Goal: Information Seeking & Learning: Learn about a topic

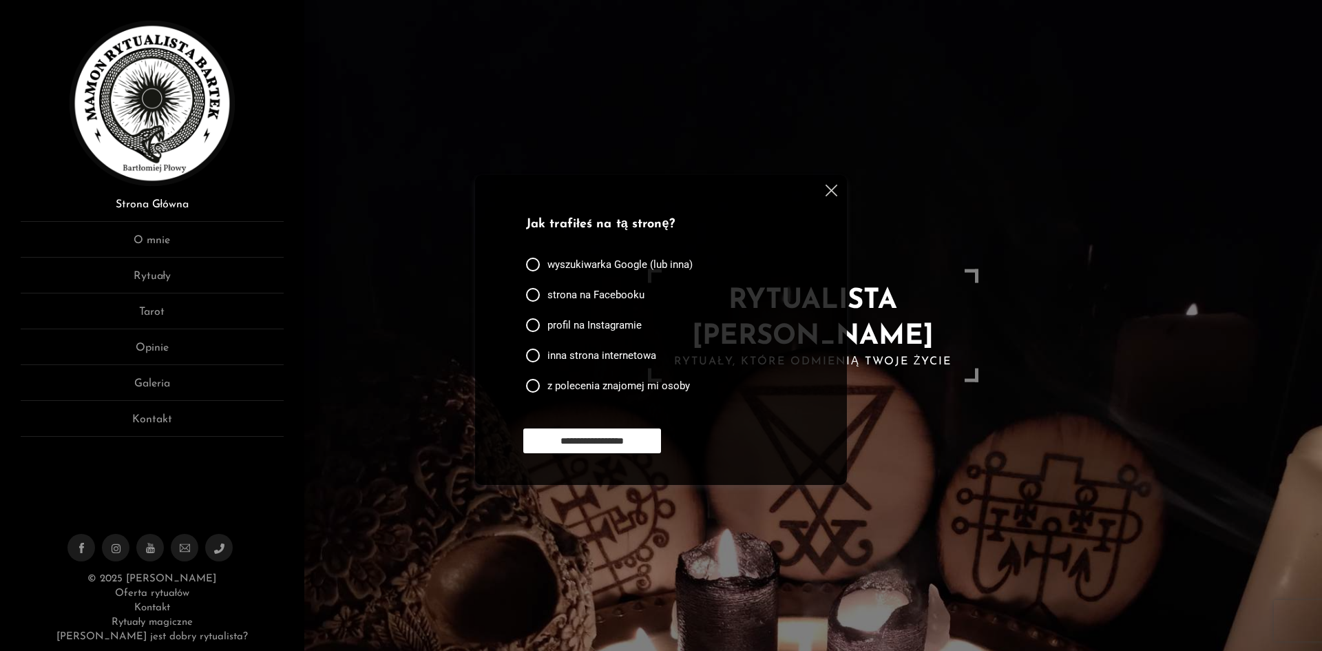
click at [176, 210] on link "Strona Główna" at bounding box center [152, 208] width 263 height 25
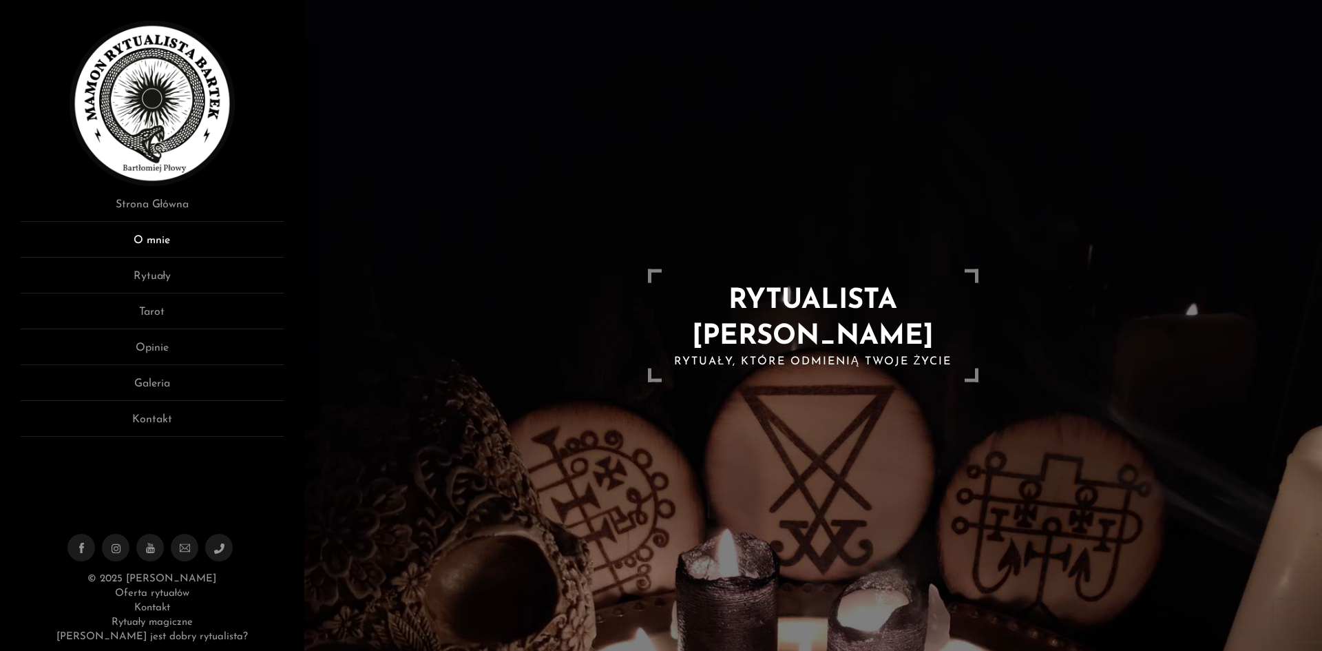
click at [158, 241] on link "O mnie" at bounding box center [152, 244] width 263 height 25
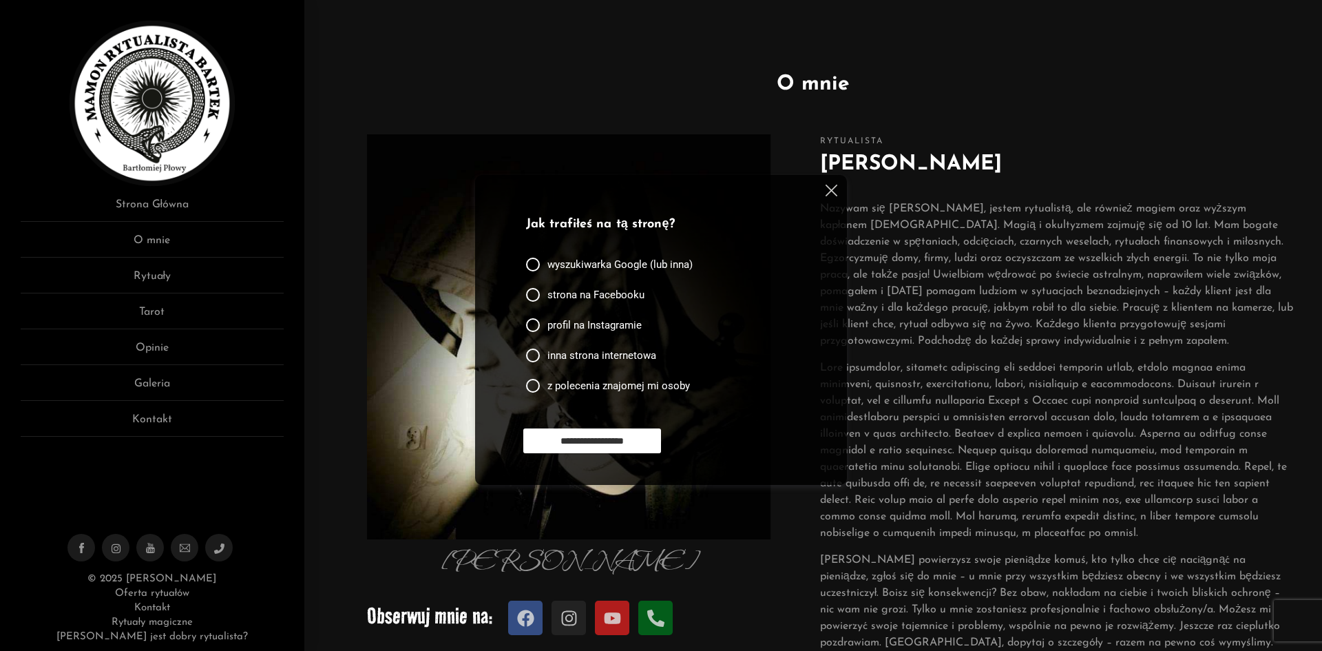
click at [830, 180] on div "**********" at bounding box center [661, 330] width 372 height 310
click at [831, 184] on img at bounding box center [831, 190] width 12 height 12
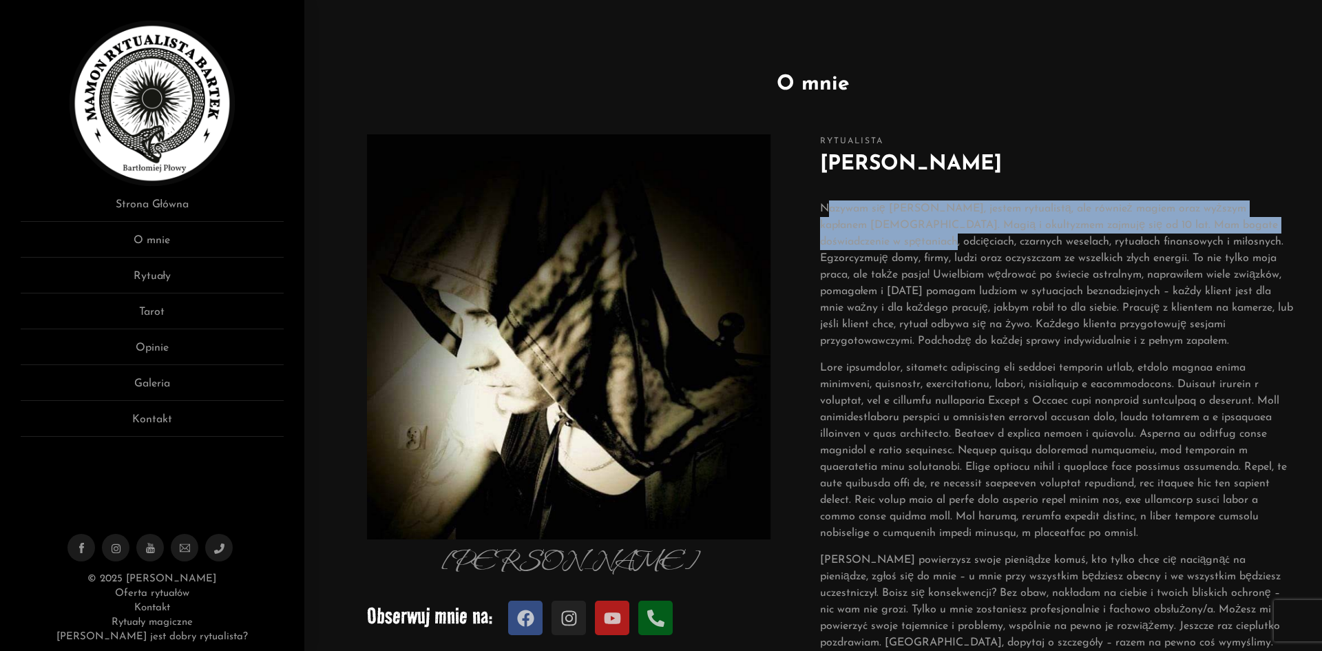
drag, startPoint x: 825, startPoint y: 208, endPoint x: 905, endPoint y: 259, distance: 94.1
click at [907, 242] on p "Nazywam się Bartłomiej, jestem rytualistą, ale również magiem oraz wyższym kapł…" at bounding box center [1057, 274] width 474 height 149
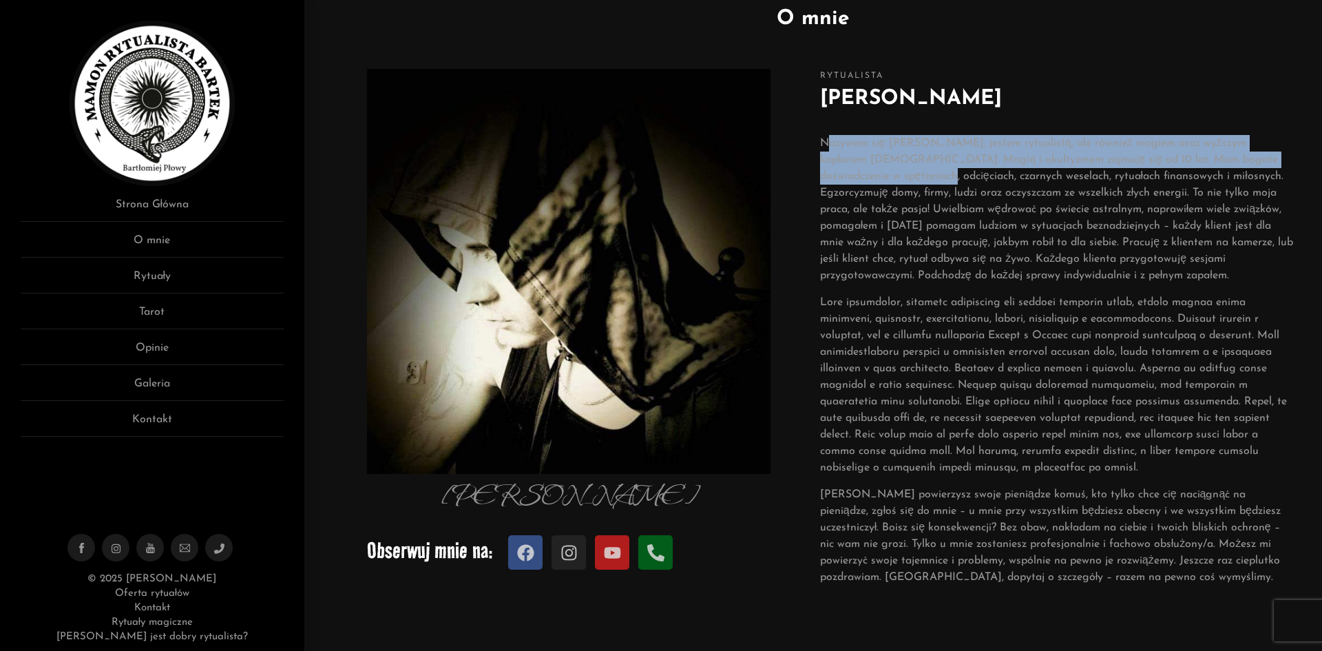
scroll to position [69, 0]
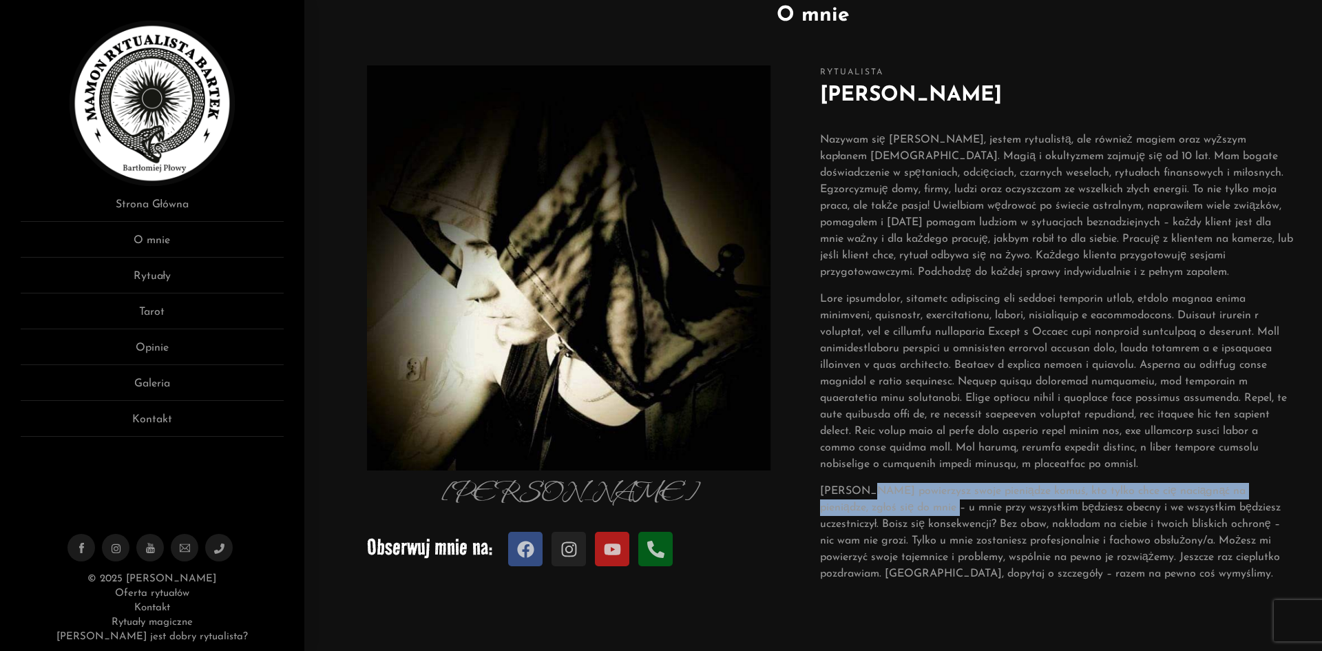
drag, startPoint x: 867, startPoint y: 494, endPoint x: 904, endPoint y: 514, distance: 42.2
click at [904, 514] on p "Zanim powierzysz swoje pieniądze komuś, kto tylko chce cię naciągnąć na pieniąd…" at bounding box center [1057, 532] width 474 height 99
click at [163, 283] on link "Rytuały" at bounding box center [152, 280] width 263 height 25
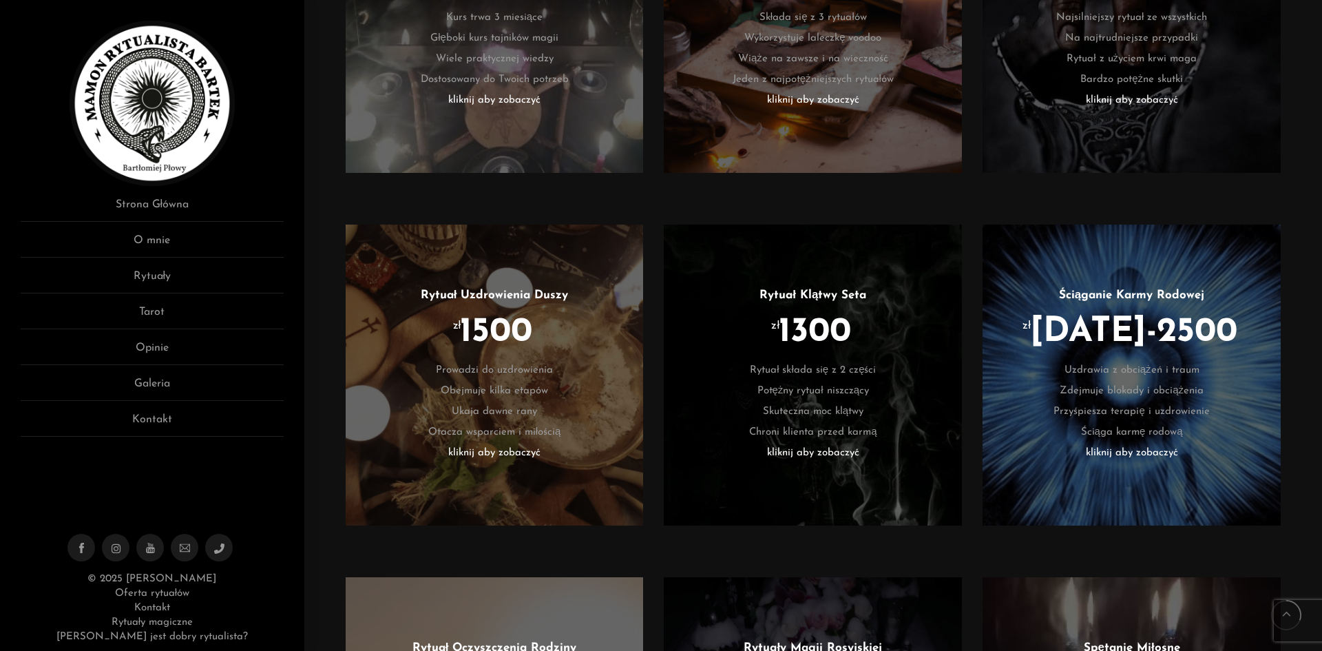
scroll to position [1033, 0]
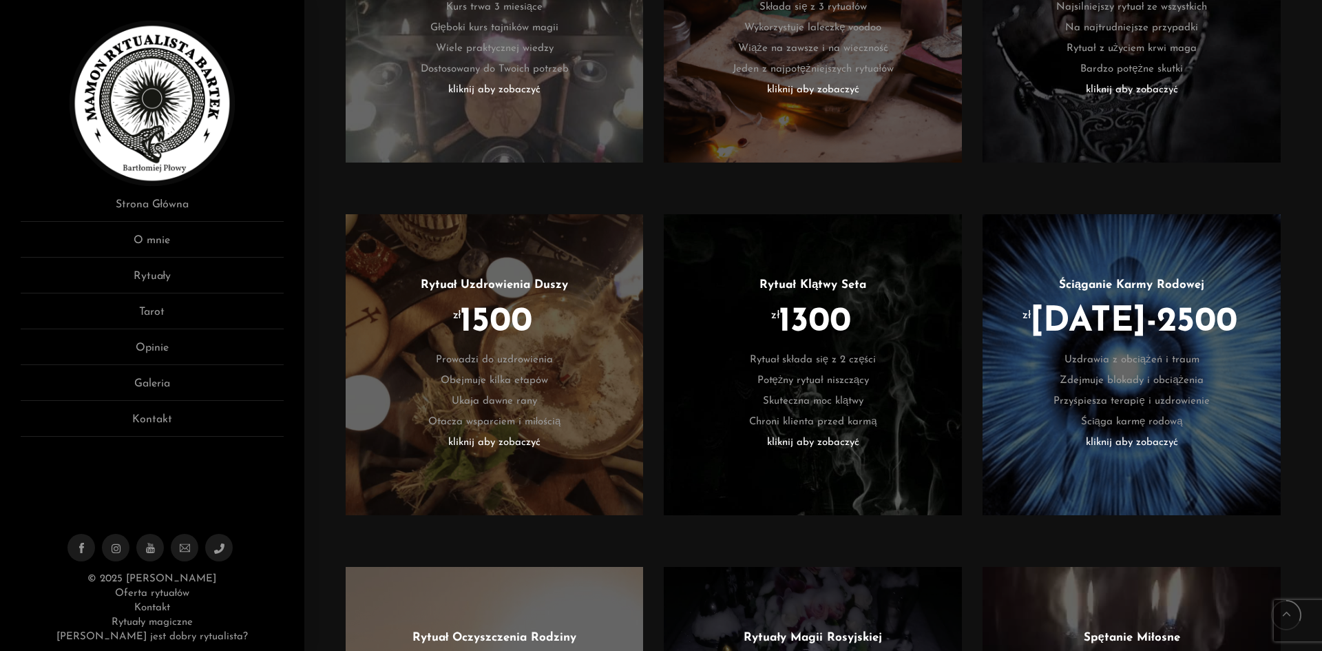
click at [799, 443] on li "kliknij aby zobaczyć" at bounding box center [812, 442] width 257 height 21
click at [794, 397] on li "Skuteczna moc klątwy" at bounding box center [812, 401] width 257 height 21
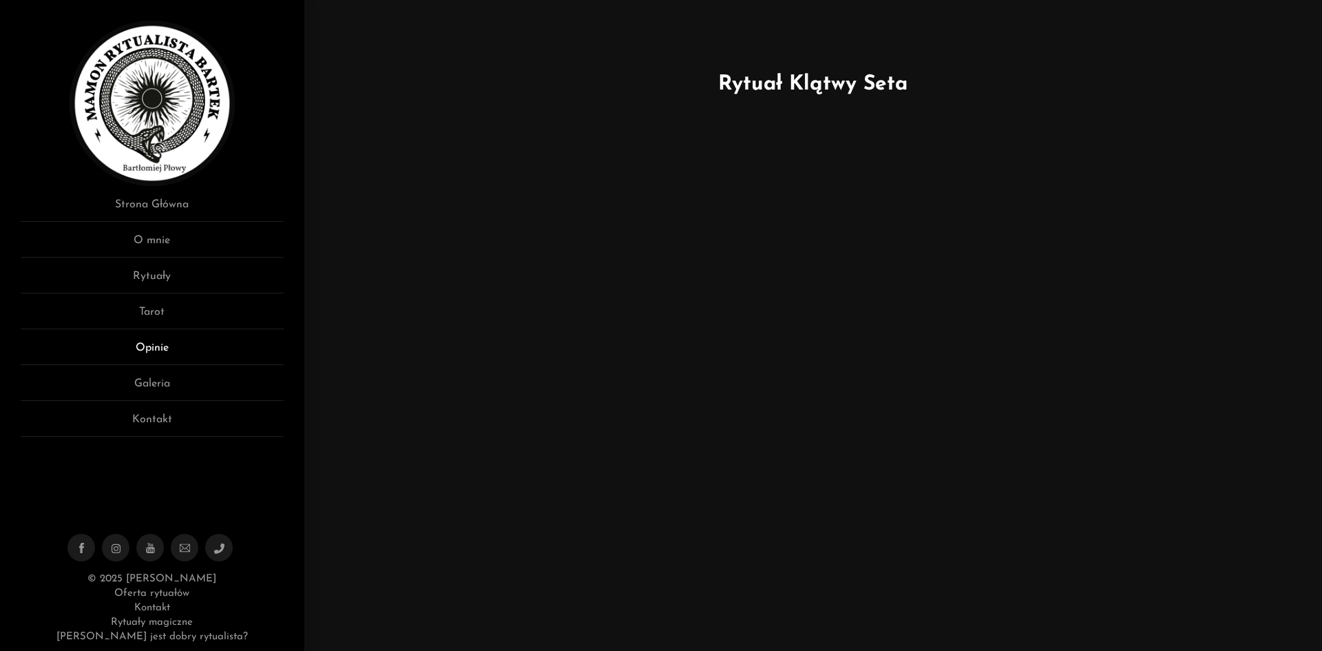
click at [154, 351] on link "Opinie" at bounding box center [152, 351] width 263 height 25
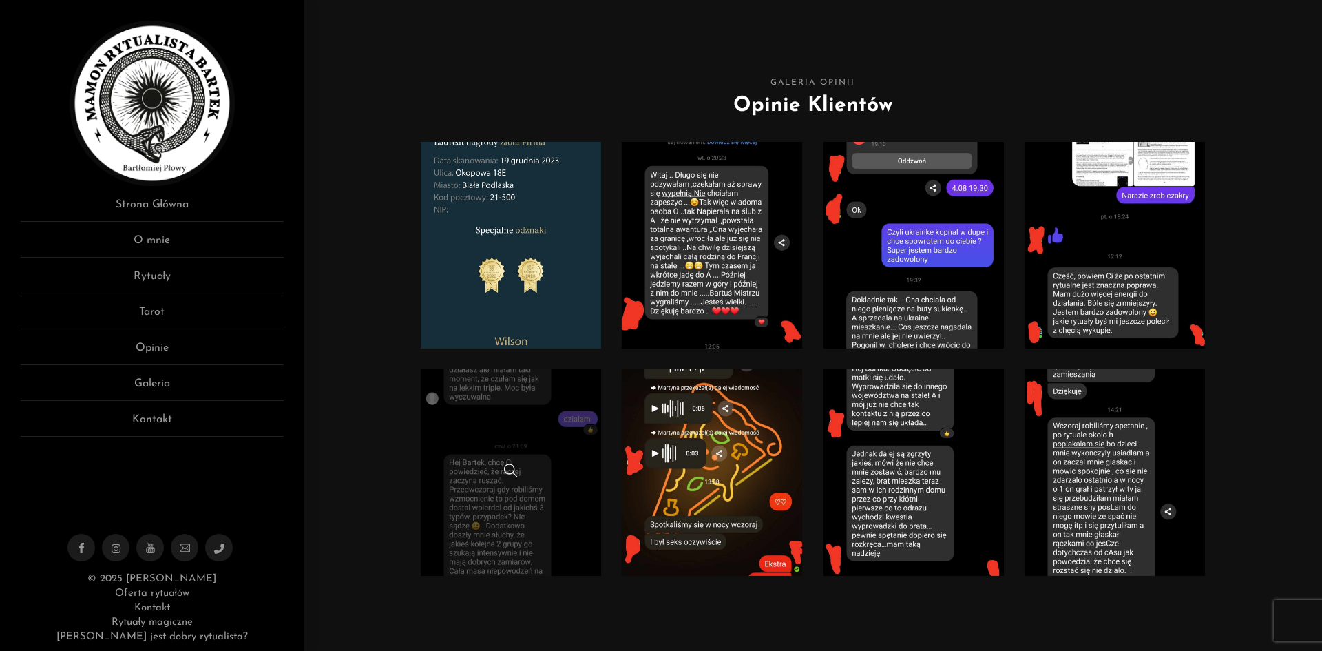
click at [470, 529] on link at bounding box center [511, 472] width 181 height 207
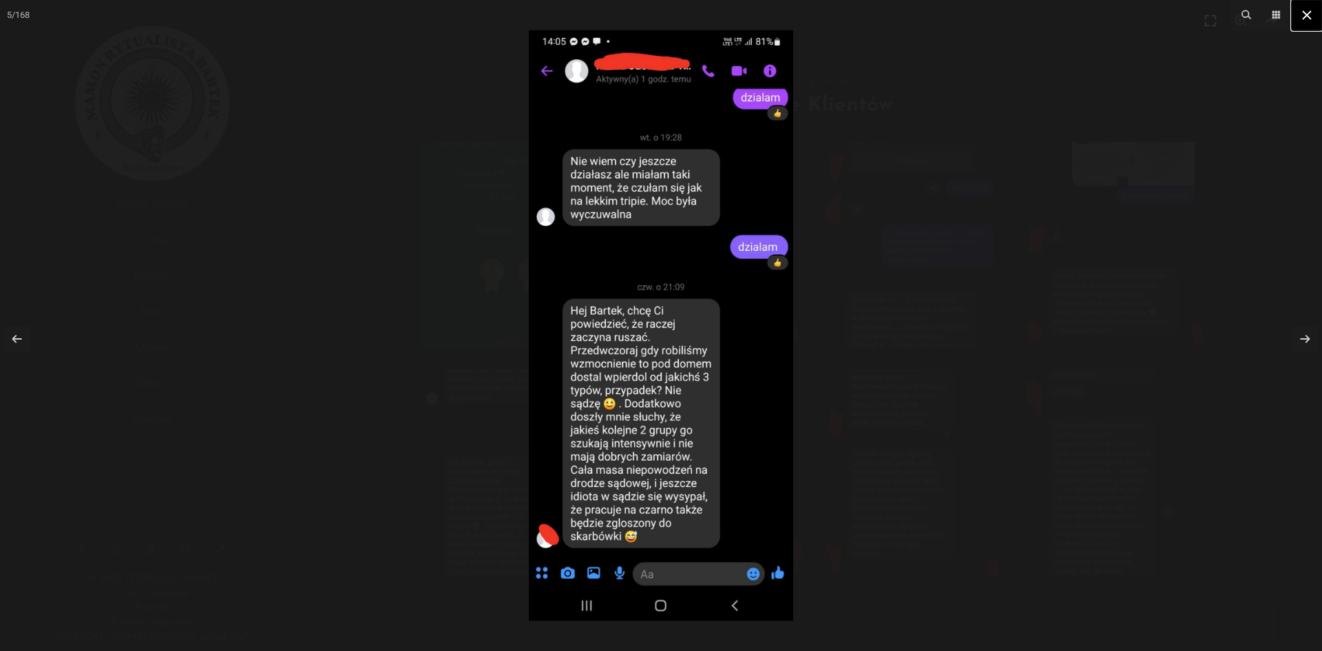
click at [1310, 14] on icon at bounding box center [1306, 15] width 17 height 17
